Goal: Find specific page/section: Find specific page/section

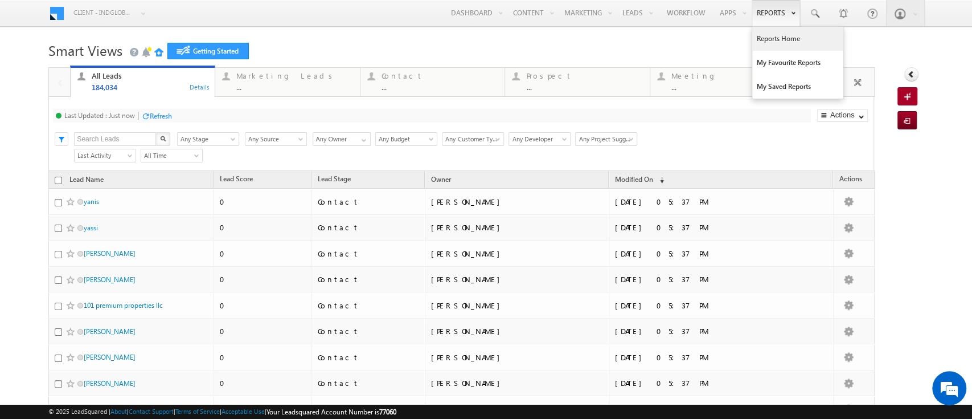
click at [759, 39] on link "Reports Home" at bounding box center [797, 39] width 91 height 24
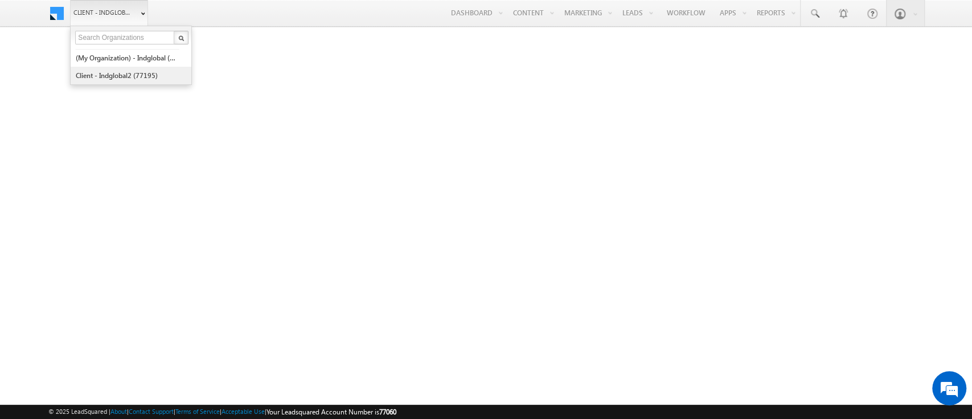
click at [110, 75] on link "Client - indglobal2 (77195)" at bounding box center [127, 76] width 104 height 18
